Goal: Use online tool/utility: Utilize a website feature to perform a specific function

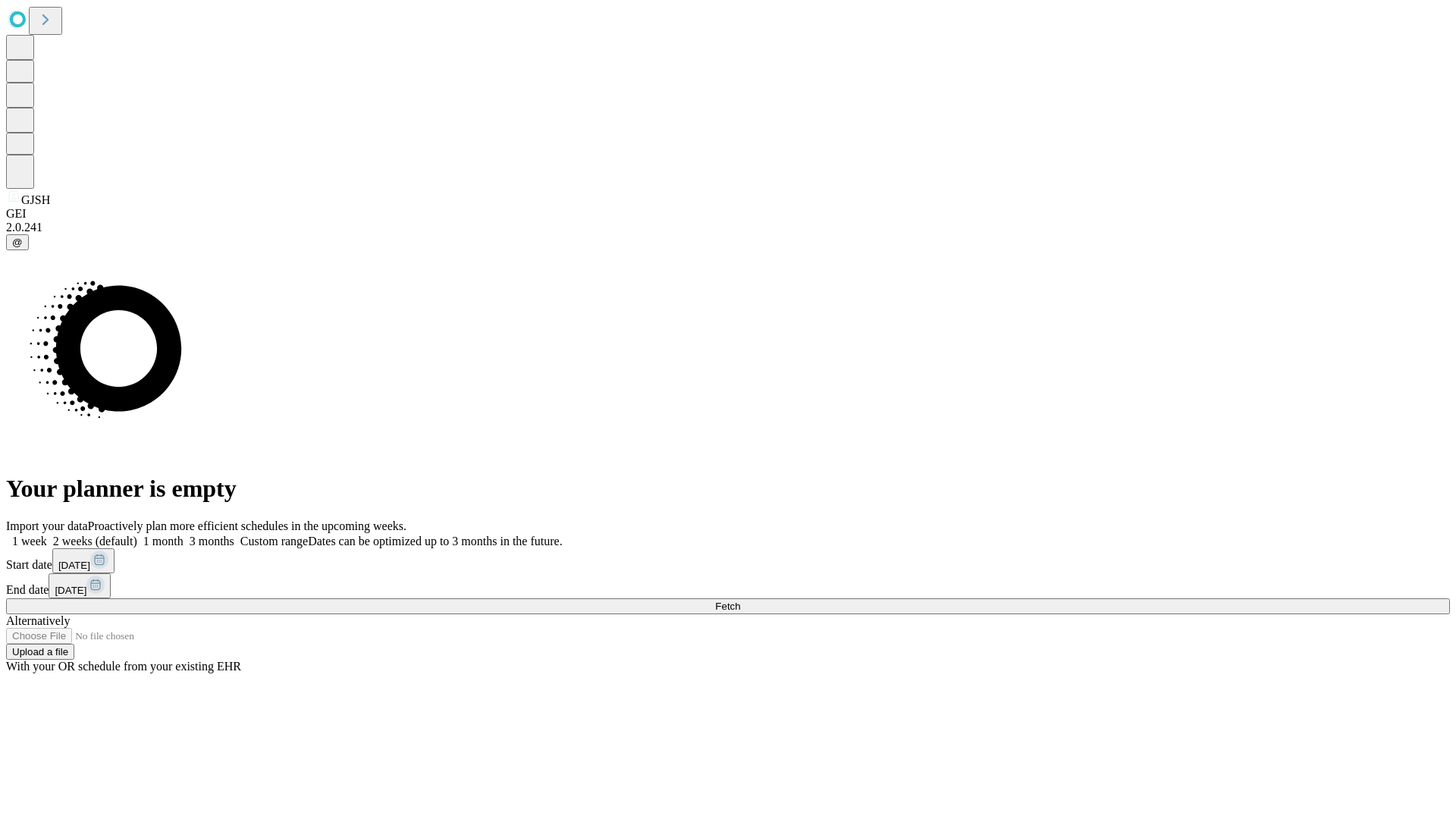
click at [47, 535] on label "1 week" at bounding box center [26, 541] width 41 height 13
click at [740, 601] on span "Fetch" at bounding box center [728, 606] width 25 height 11
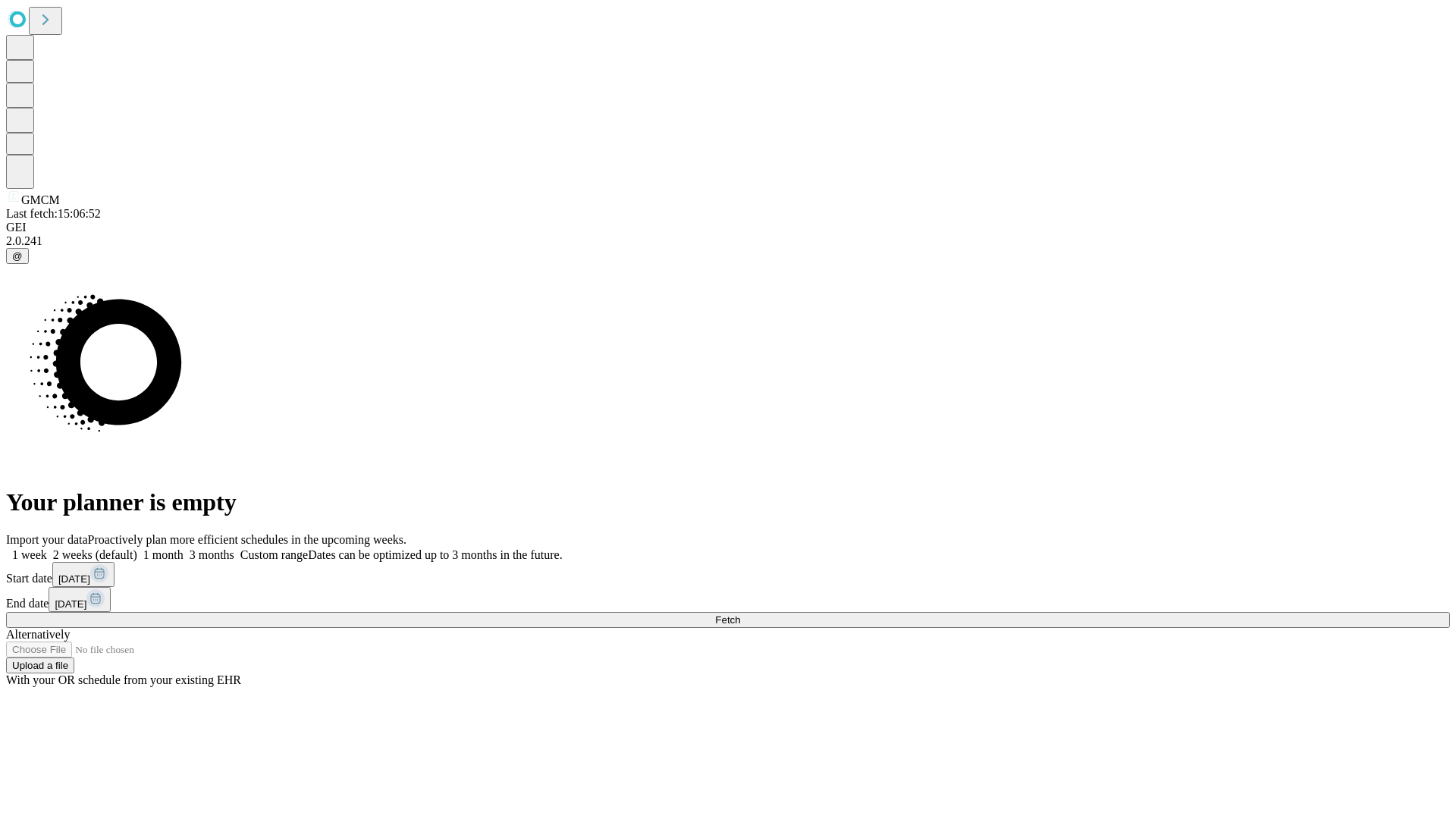
click at [47, 549] on label "1 week" at bounding box center [26, 554] width 41 height 13
click at [740, 615] on span "Fetch" at bounding box center [728, 620] width 25 height 11
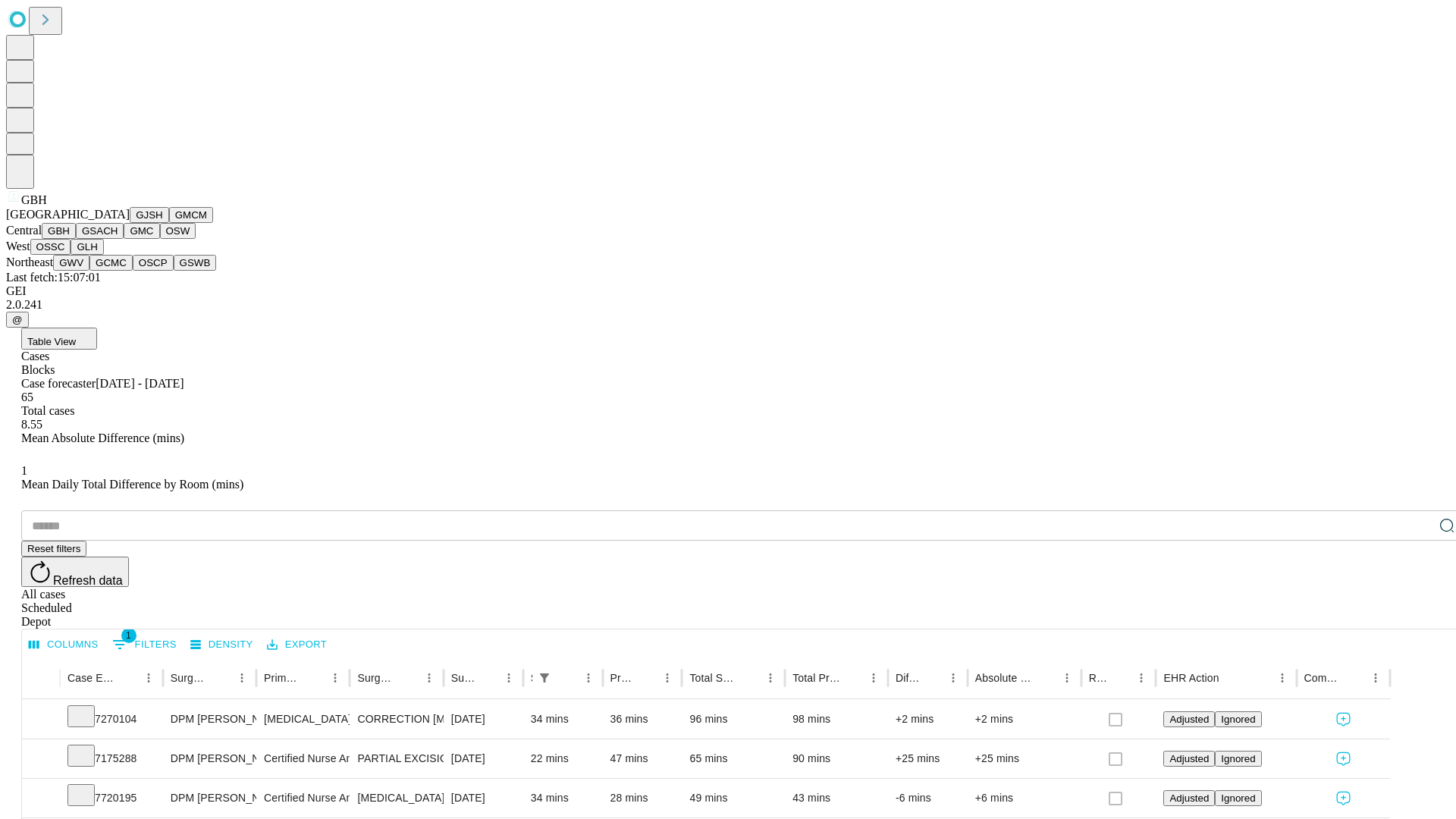
click at [118, 239] on button "GSACH" at bounding box center [99, 231] width 47 height 16
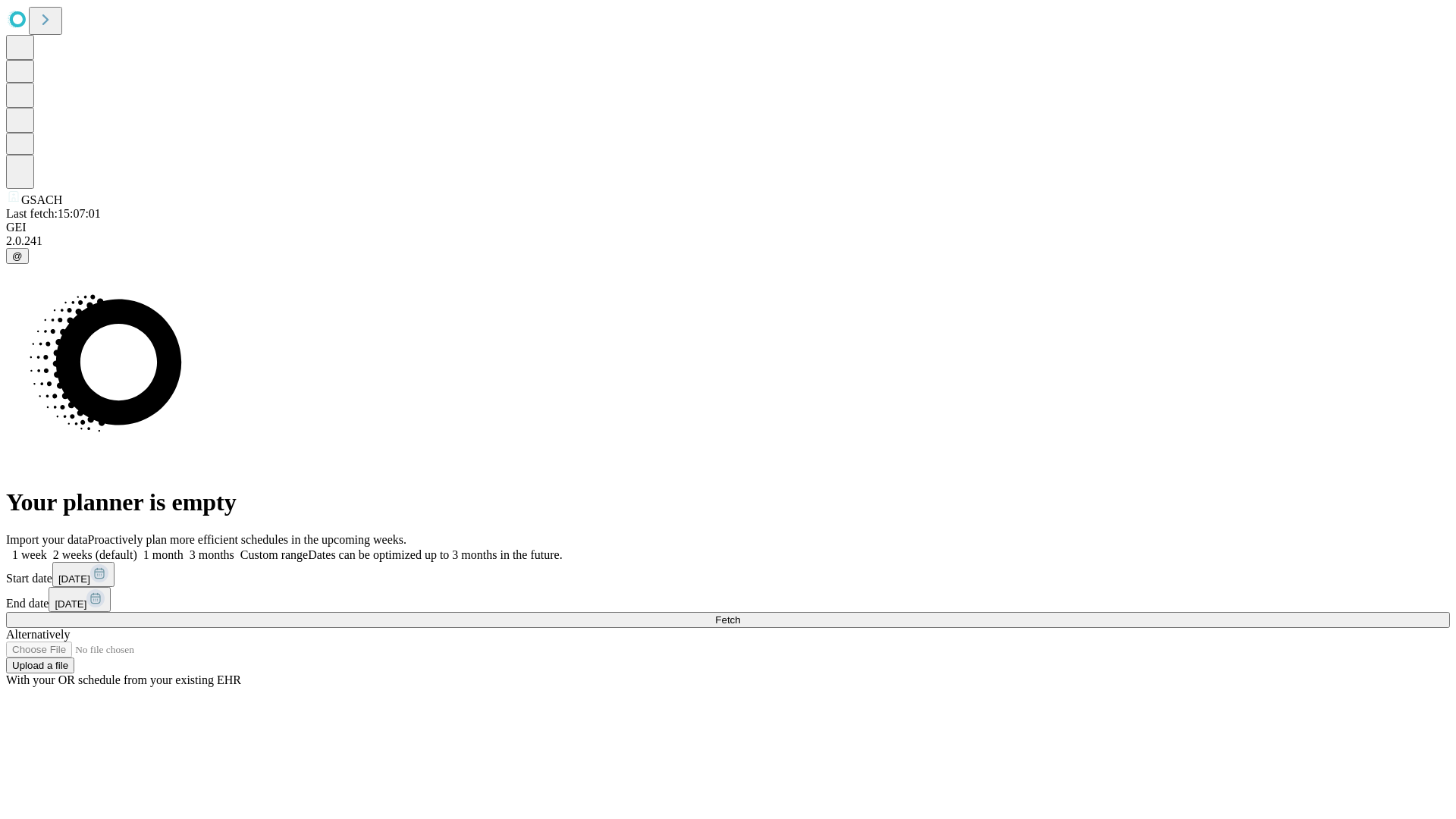
click at [47, 549] on label "1 week" at bounding box center [26, 554] width 41 height 13
click at [740, 615] on span "Fetch" at bounding box center [728, 620] width 25 height 11
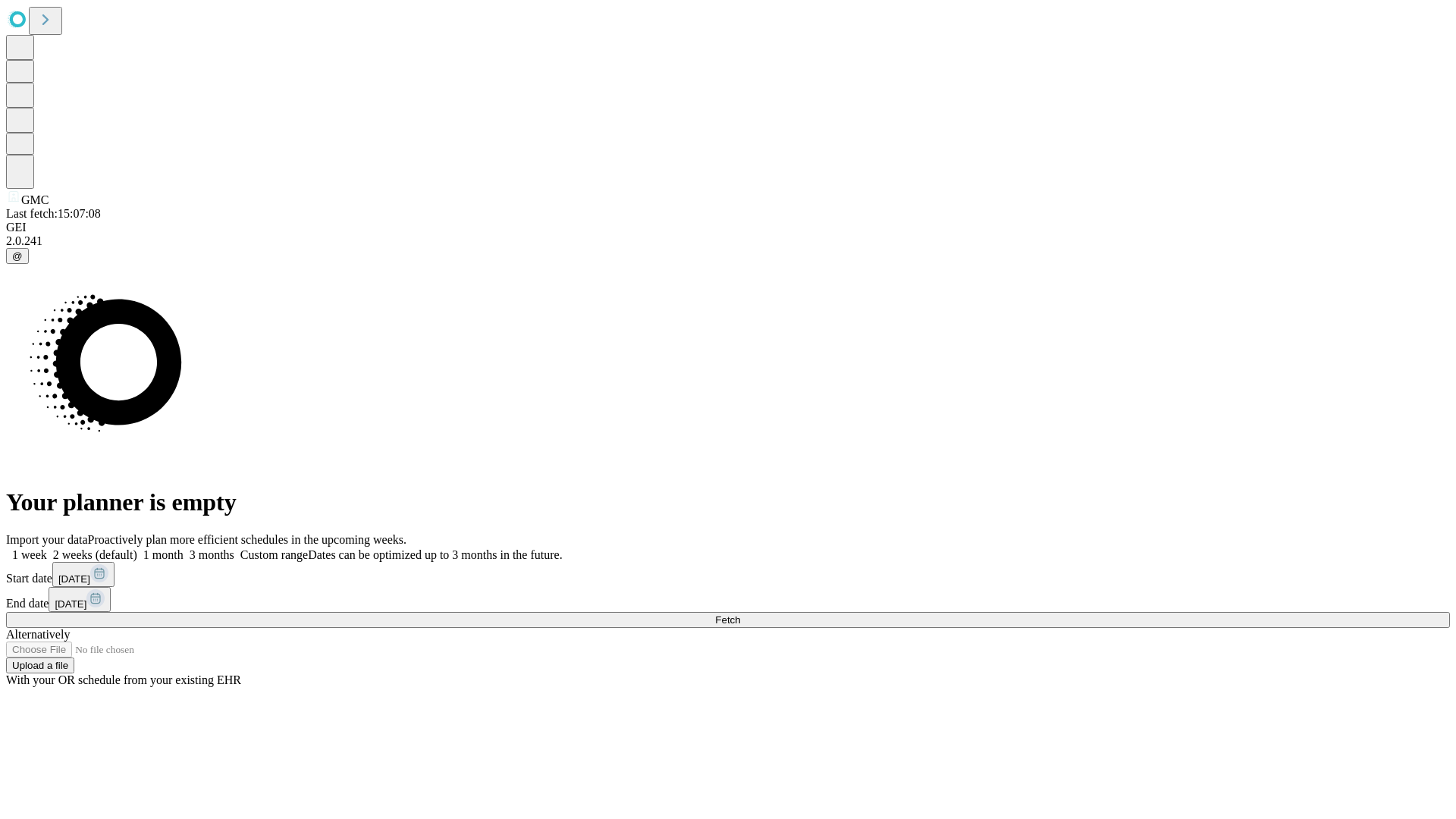
click at [47, 549] on label "1 week" at bounding box center [26, 554] width 41 height 13
click at [740, 615] on span "Fetch" at bounding box center [728, 620] width 25 height 11
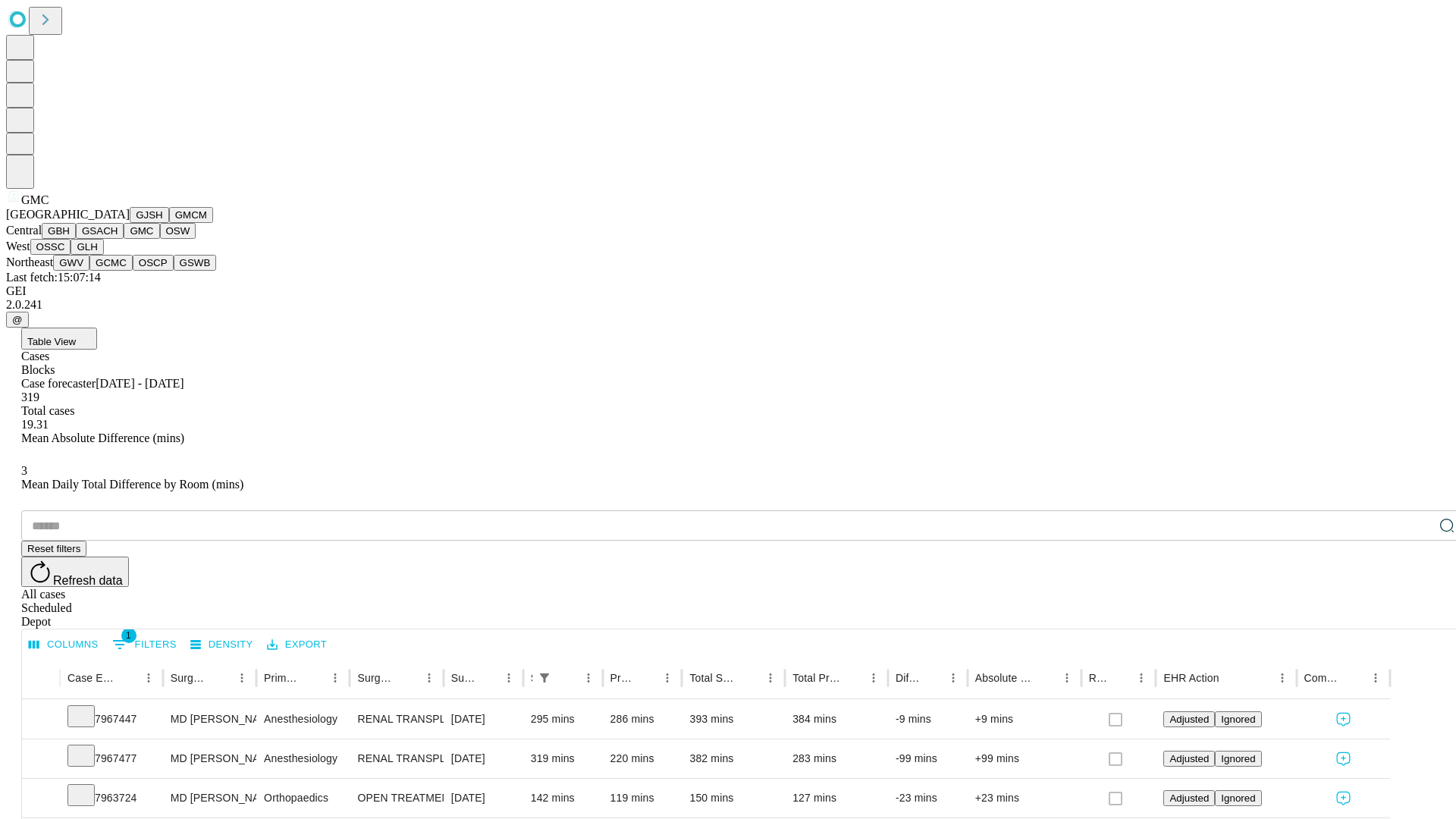
click at [160, 239] on button "OSW" at bounding box center [178, 231] width 36 height 16
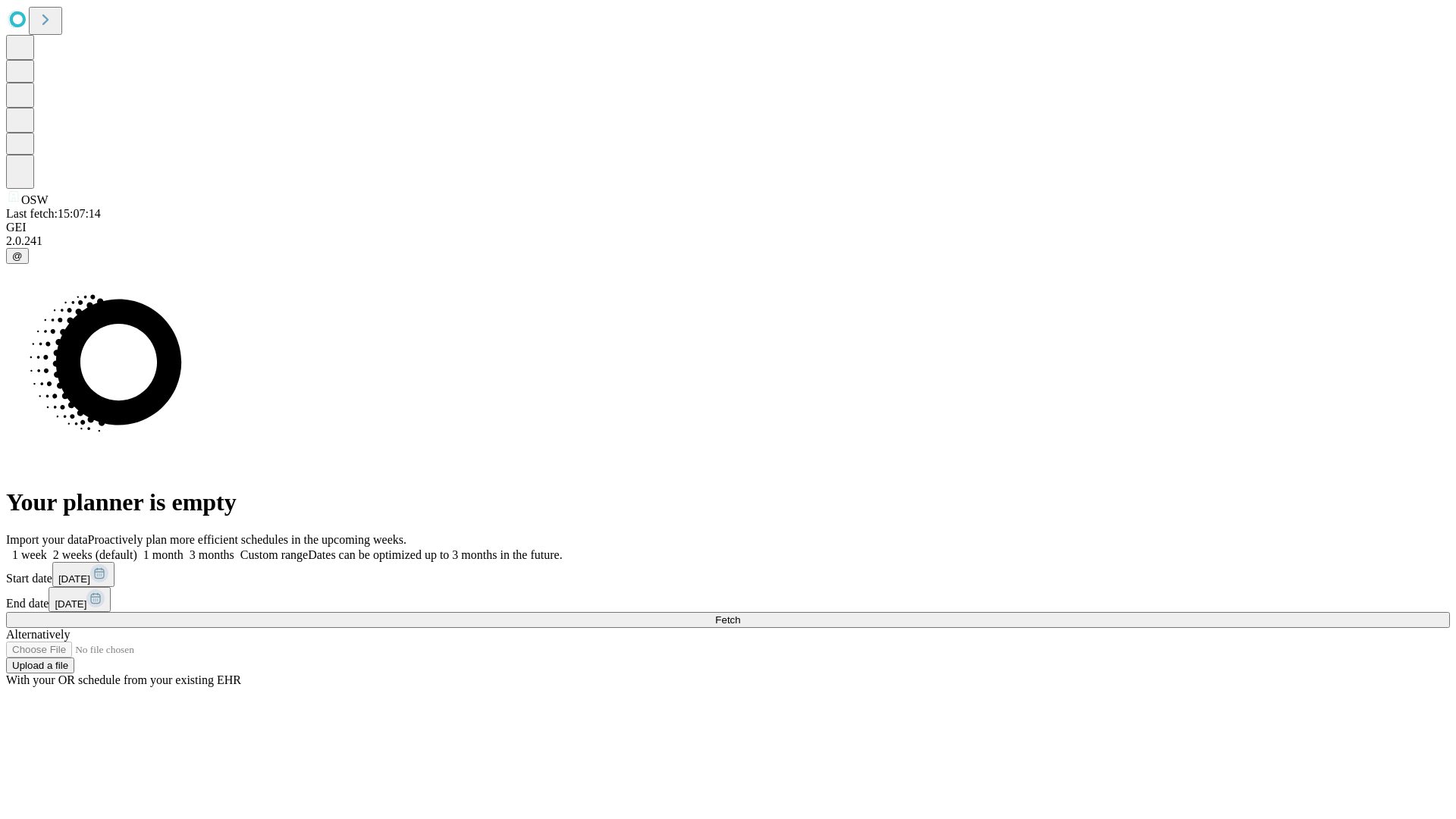
click at [47, 549] on label "1 week" at bounding box center [26, 554] width 41 height 13
click at [740, 615] on span "Fetch" at bounding box center [728, 620] width 25 height 11
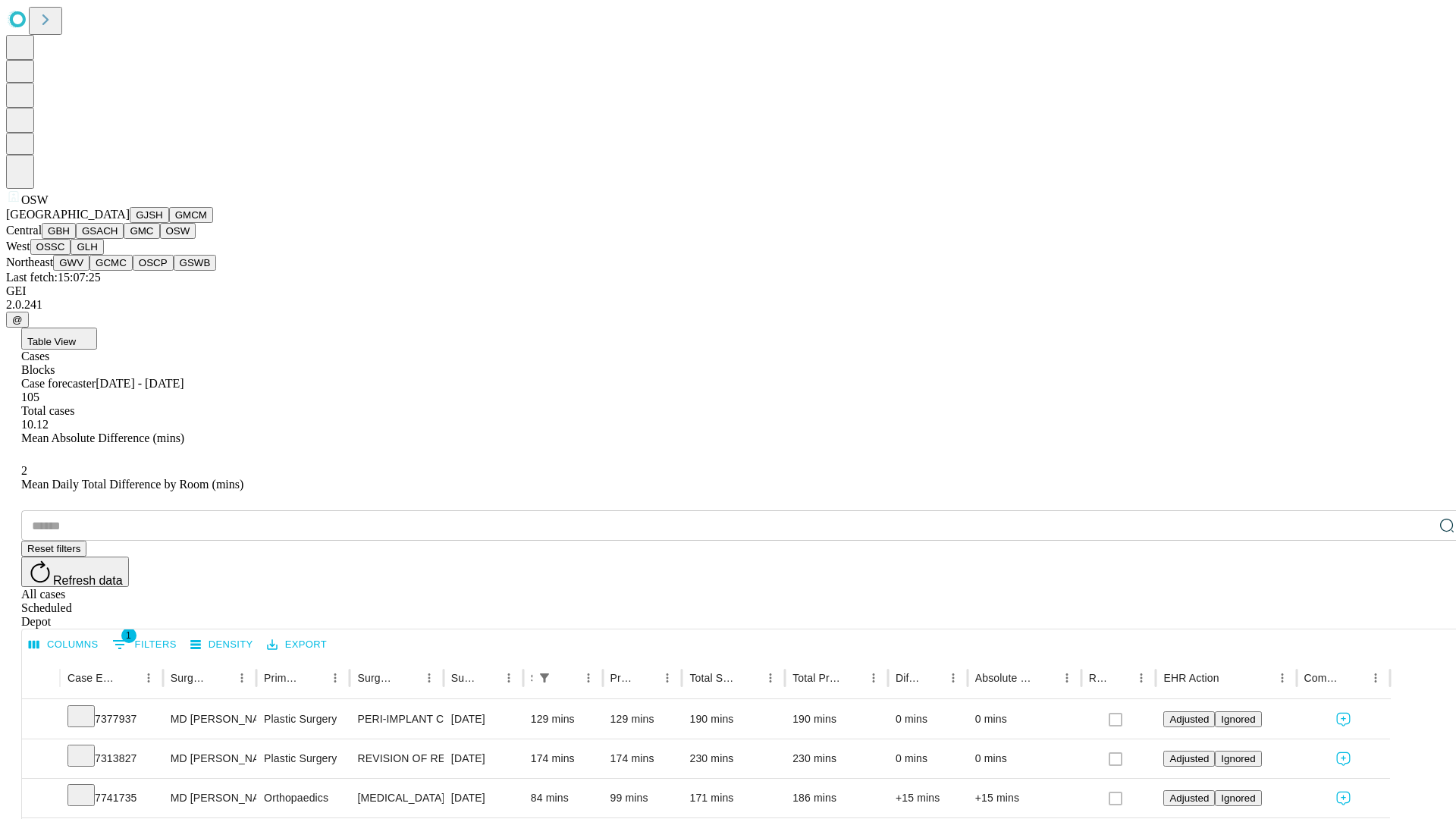
click at [71, 255] on button "OSSC" at bounding box center [51, 247] width 41 height 16
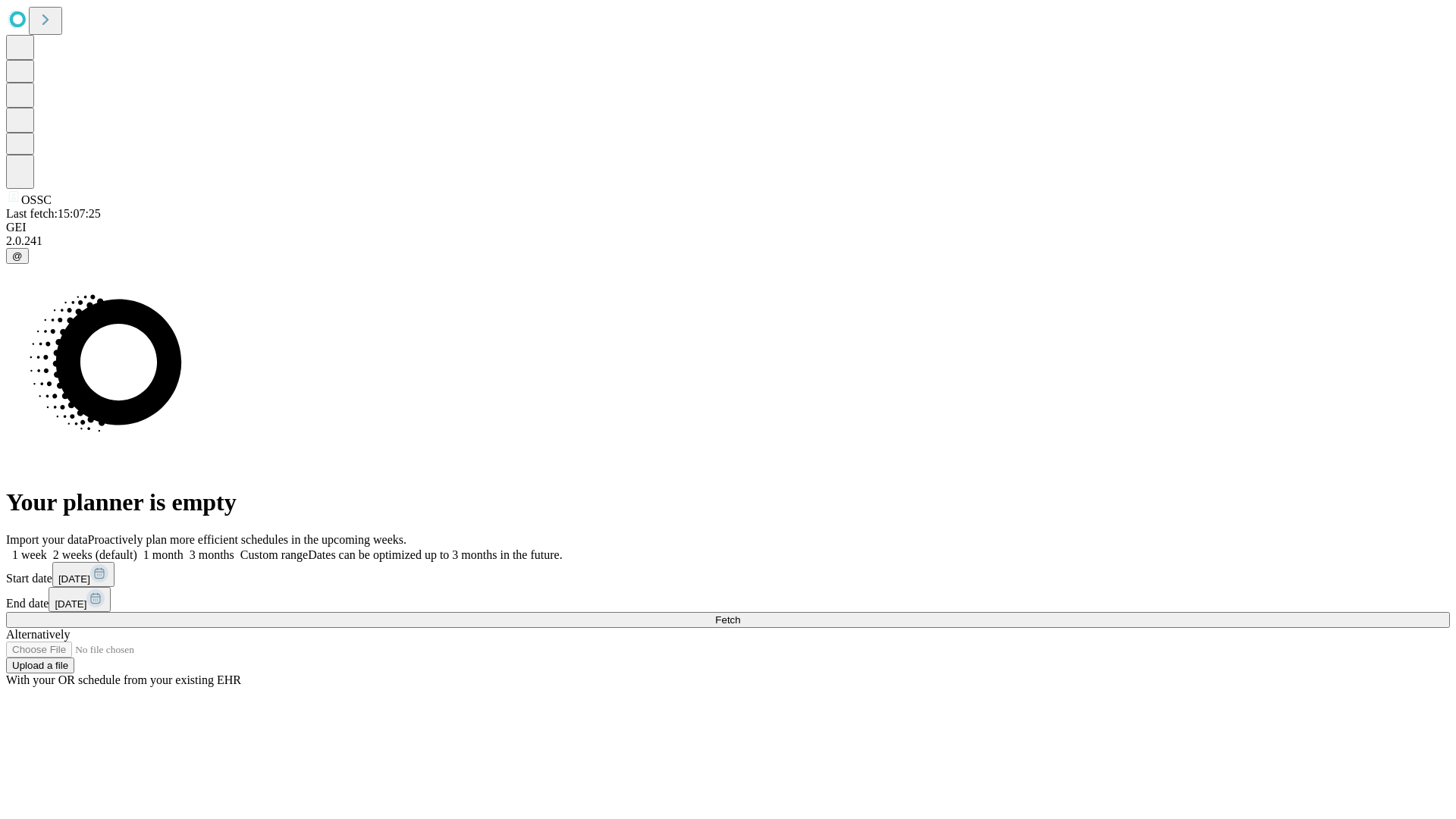
click at [47, 549] on label "1 week" at bounding box center [26, 554] width 41 height 13
click at [740, 615] on span "Fetch" at bounding box center [728, 620] width 25 height 11
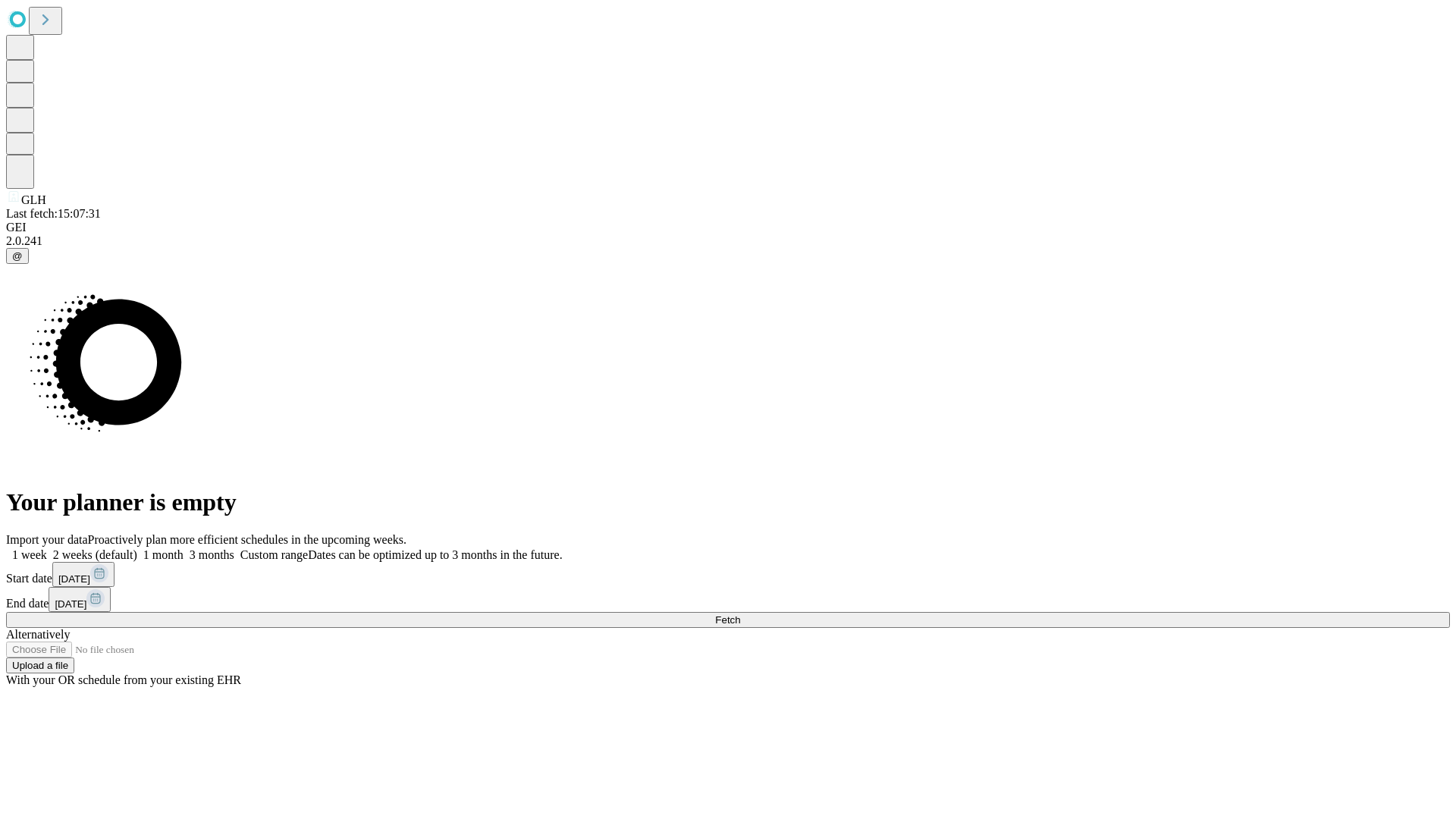
click at [47, 549] on label "1 week" at bounding box center [26, 554] width 41 height 13
click at [740, 615] on span "Fetch" at bounding box center [728, 620] width 25 height 11
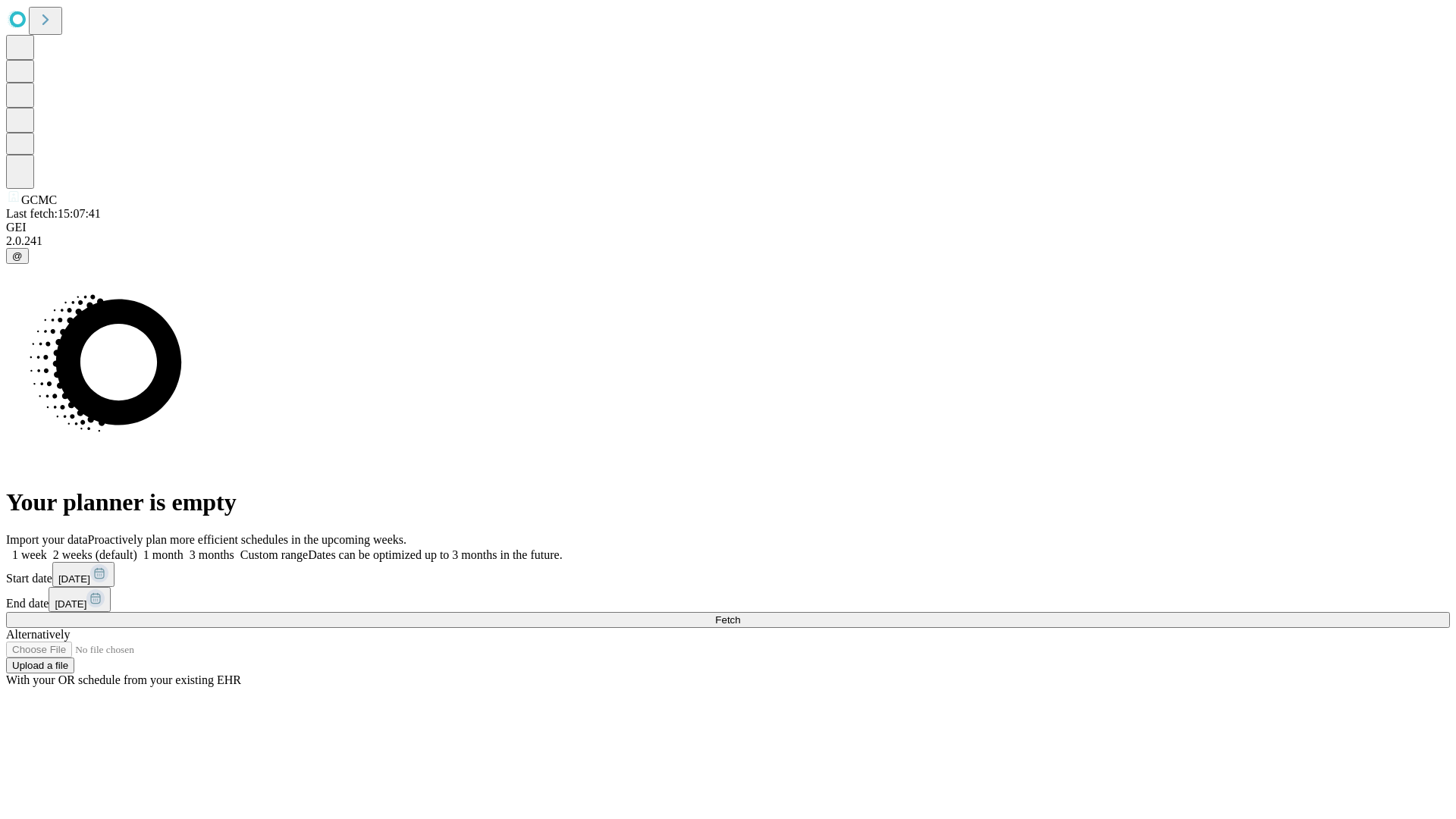
click at [47, 549] on label "1 week" at bounding box center [26, 554] width 41 height 13
click at [740, 615] on span "Fetch" at bounding box center [728, 620] width 25 height 11
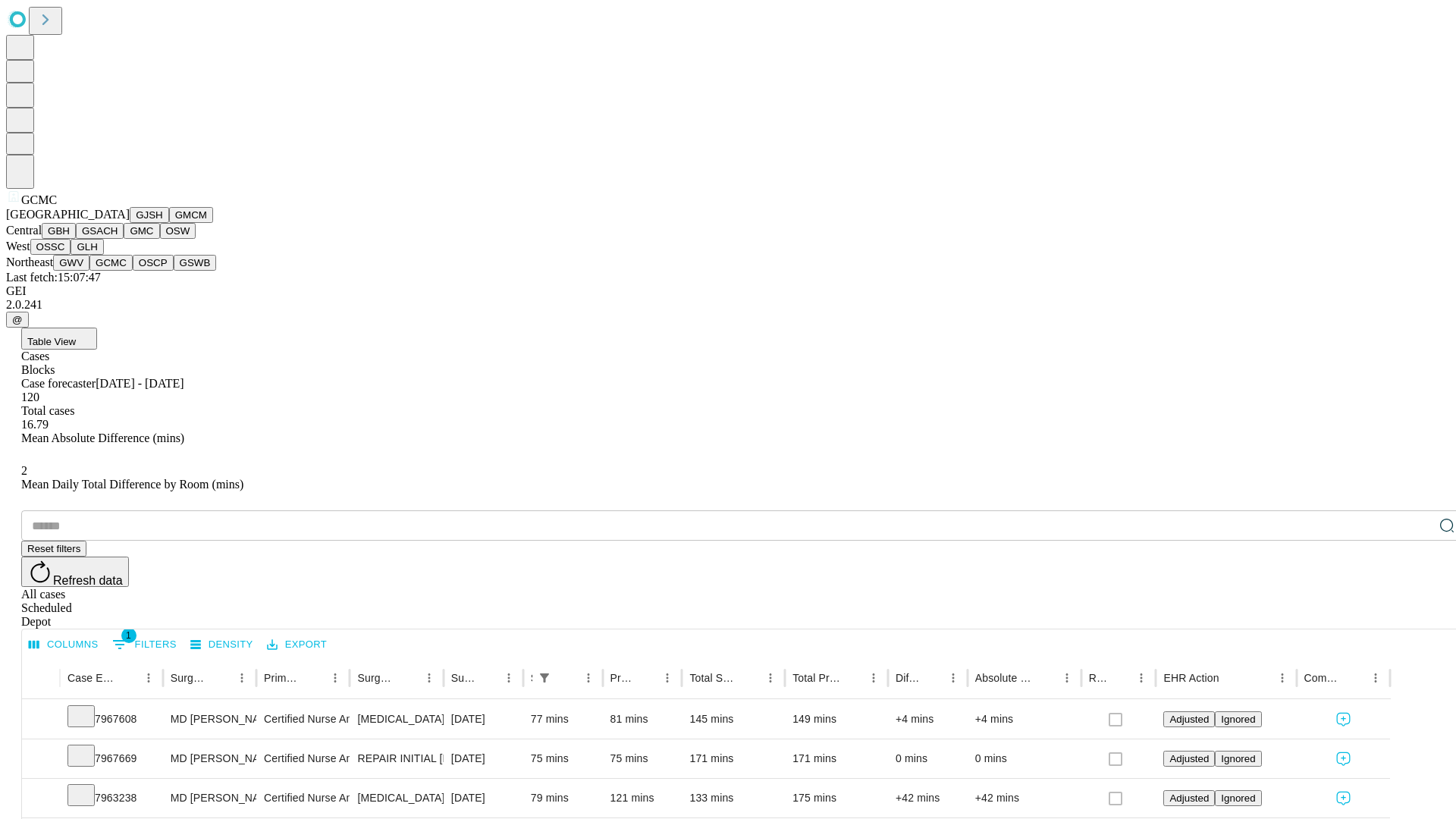
click at [133, 270] on button "OSCP" at bounding box center [153, 263] width 41 height 16
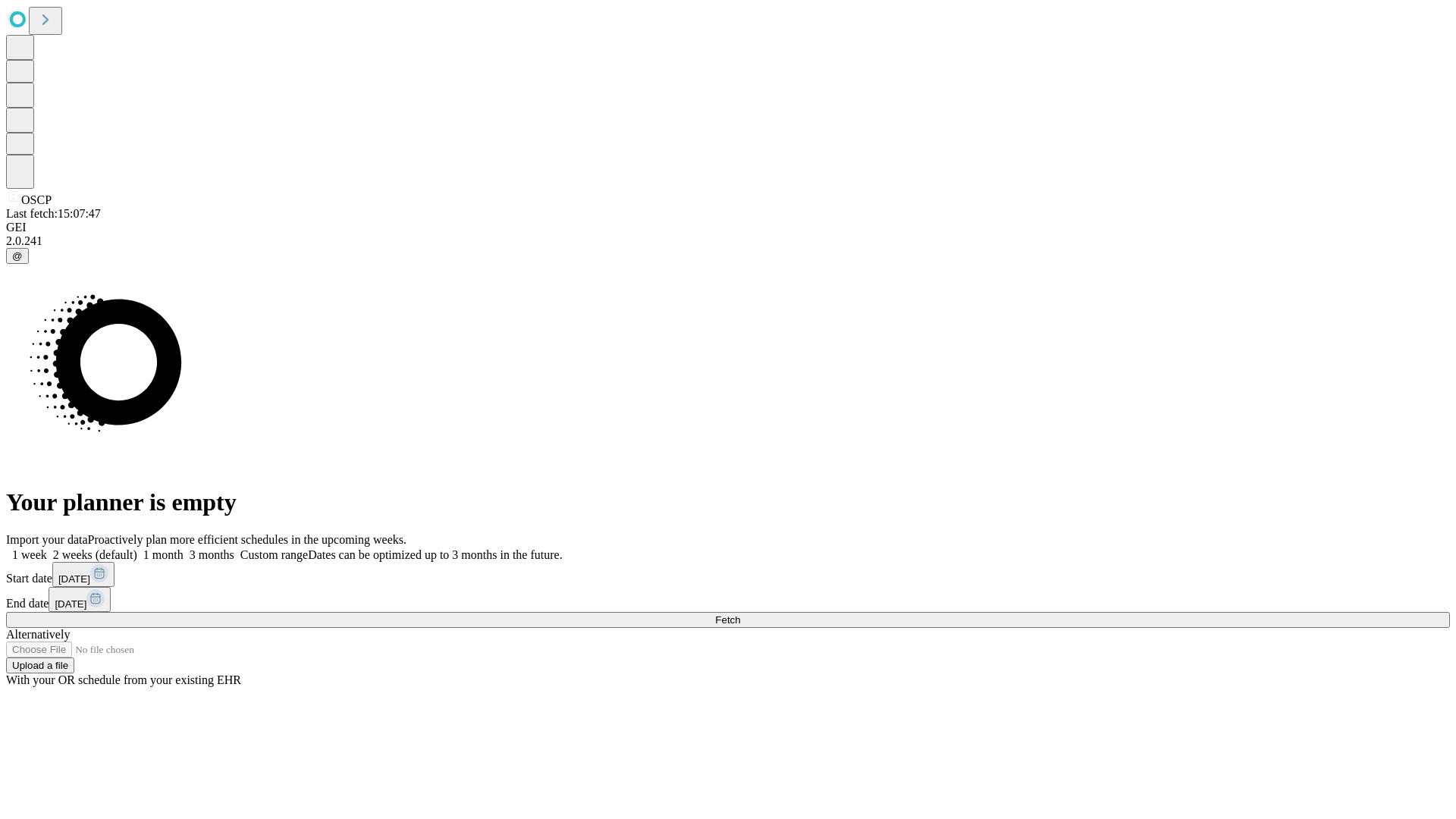
click at [47, 549] on label "1 week" at bounding box center [26, 554] width 41 height 13
click at [740, 615] on span "Fetch" at bounding box center [728, 620] width 25 height 11
